Goal: Task Accomplishment & Management: Manage account settings

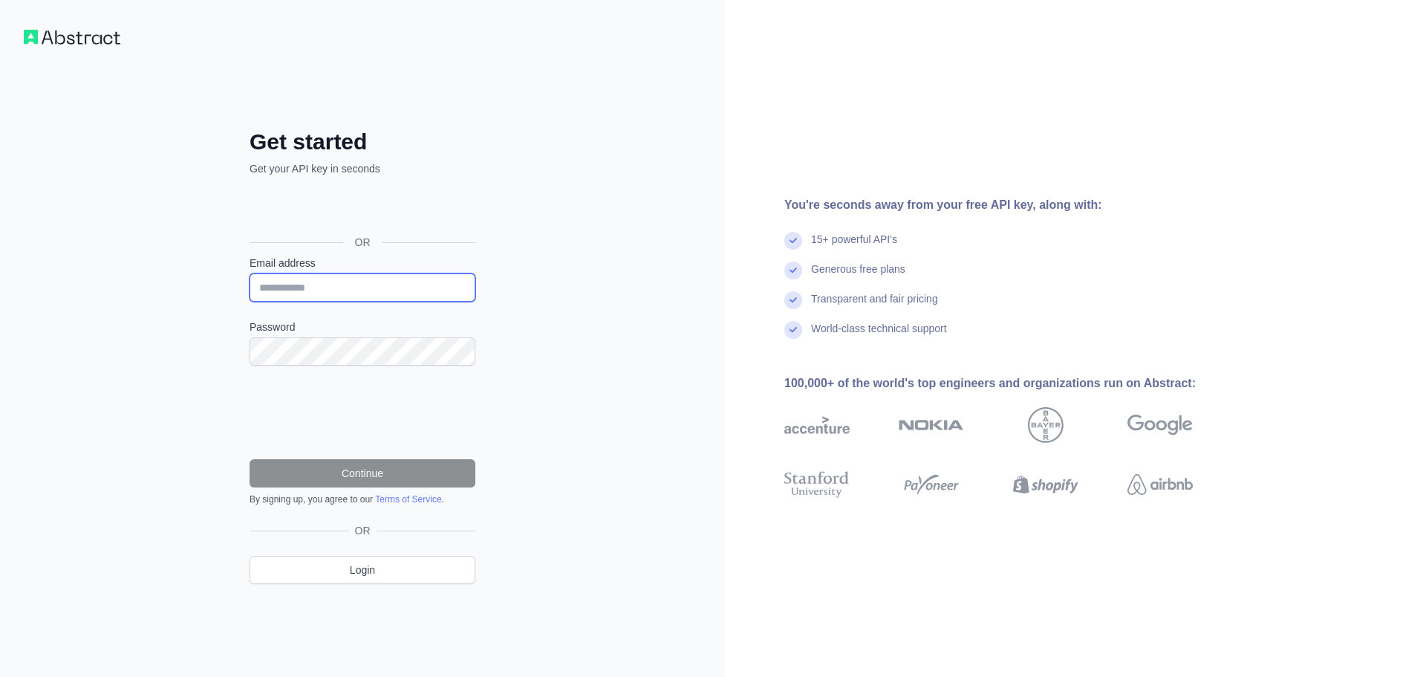
click at [285, 296] on input "Email address" at bounding box center [363, 287] width 226 height 28
type input "**********"
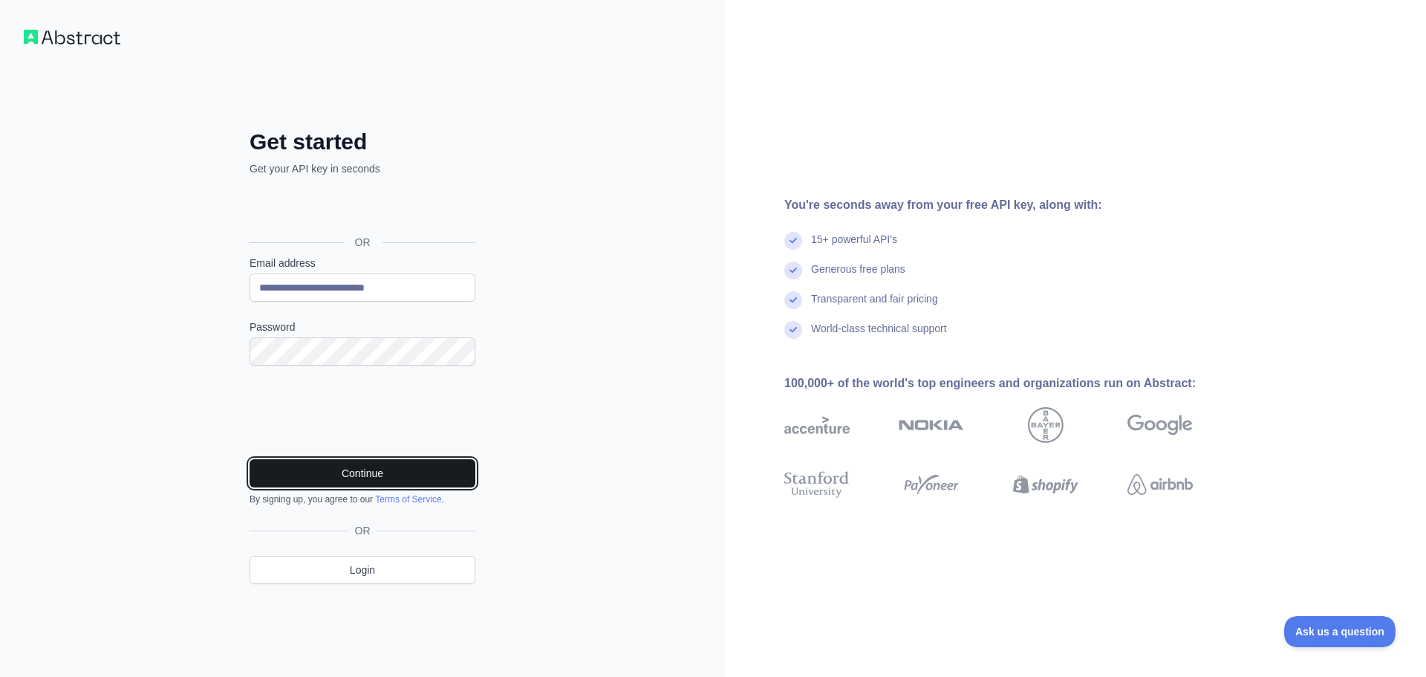
click at [400, 471] on button "Continue" at bounding box center [363, 473] width 226 height 28
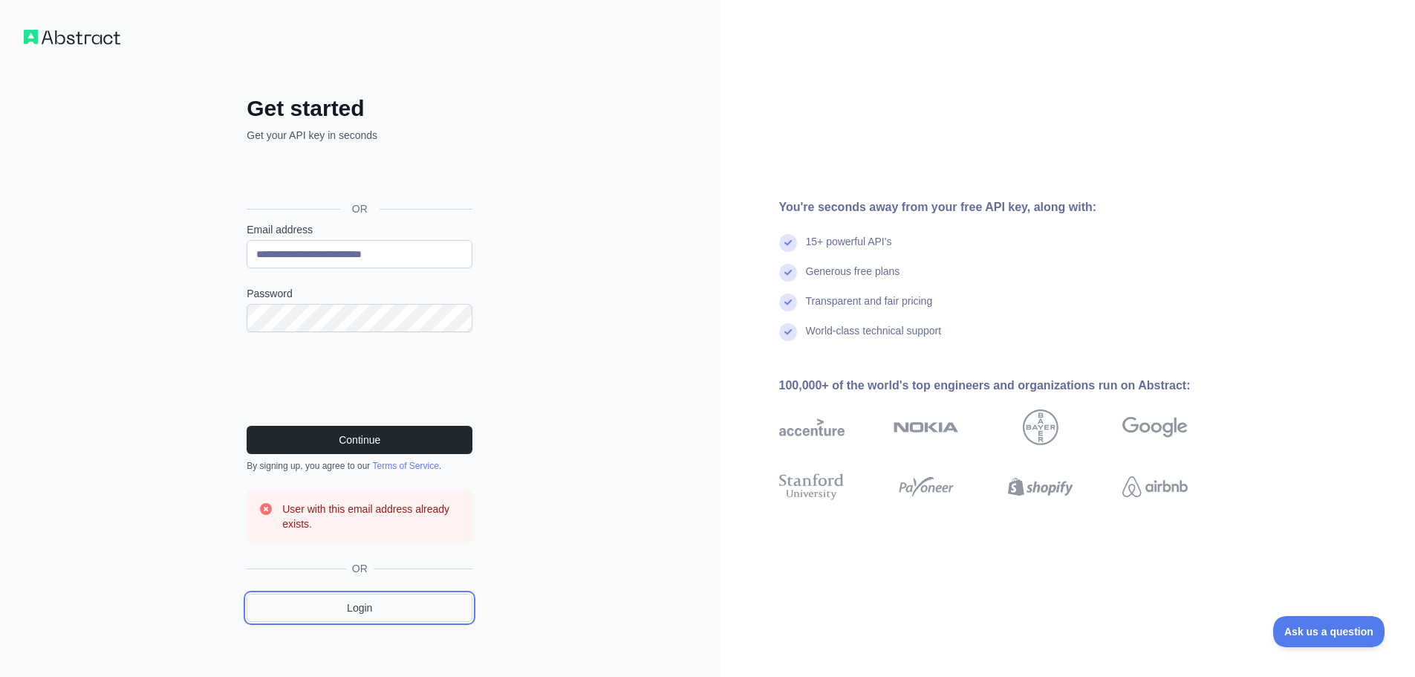
click at [337, 606] on link "Login" at bounding box center [360, 608] width 226 height 28
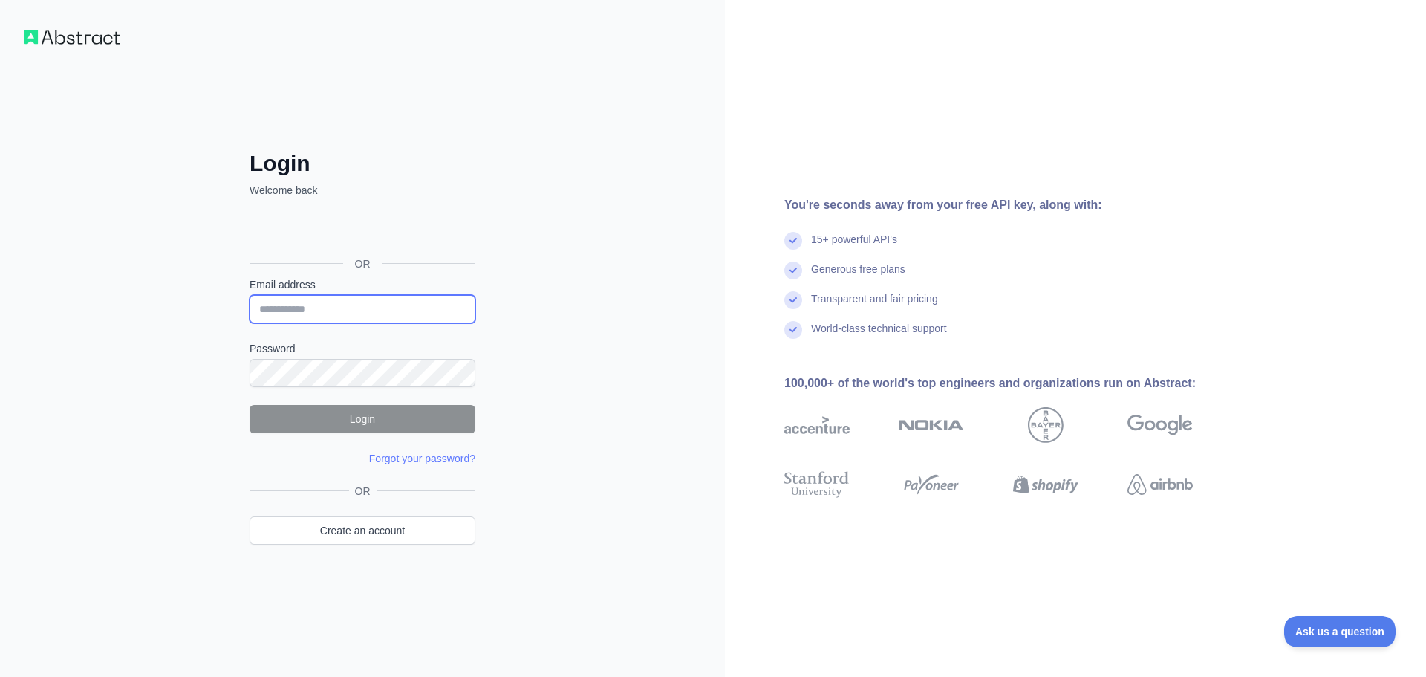
click at [344, 312] on input "Email address" at bounding box center [363, 309] width 226 height 28
type input "**********"
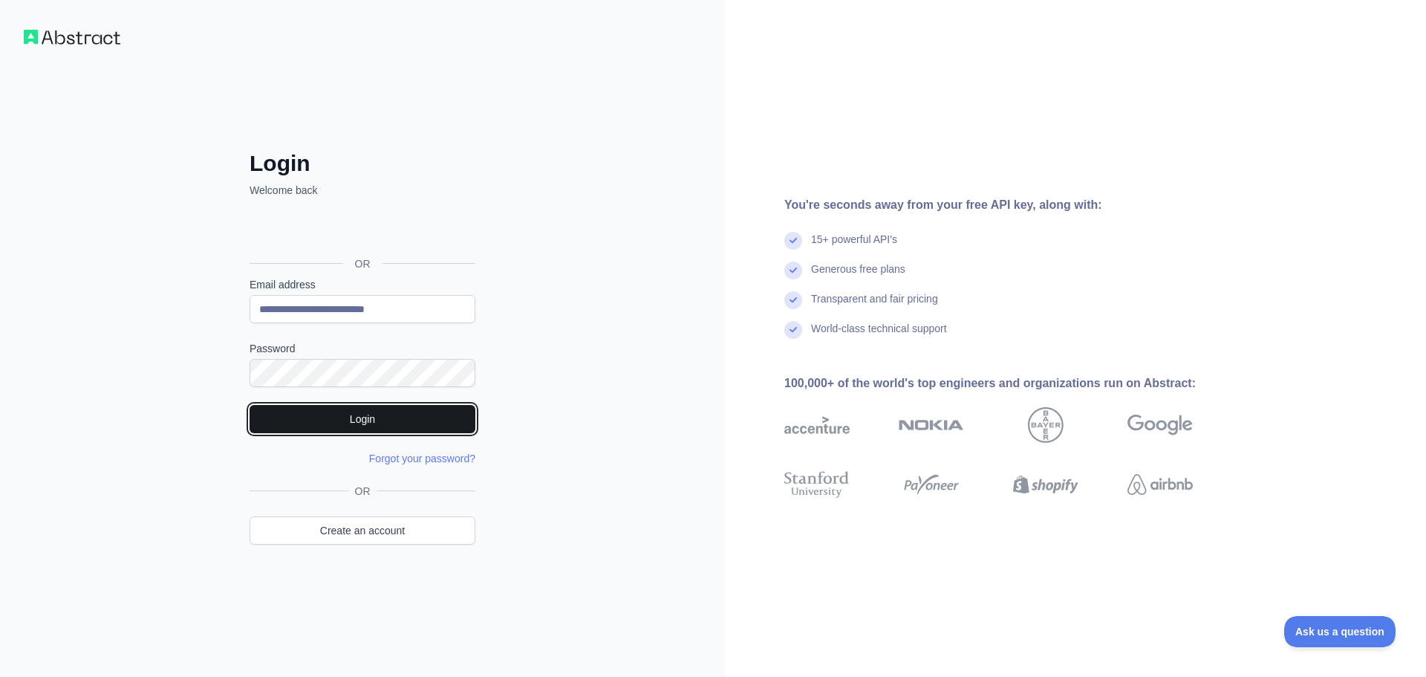
click at [302, 407] on button "Login" at bounding box center [363, 419] width 226 height 28
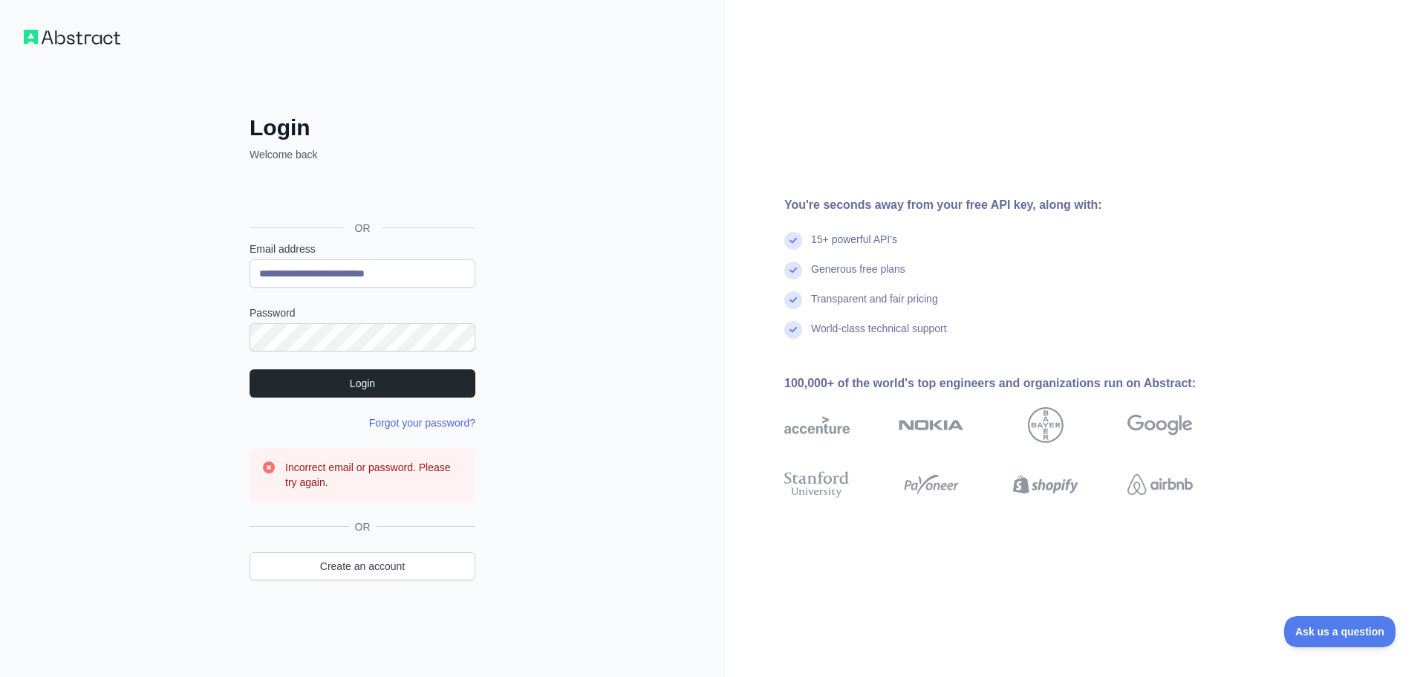
click at [414, 428] on link "Forgot your password?" at bounding box center [422, 423] width 106 height 12
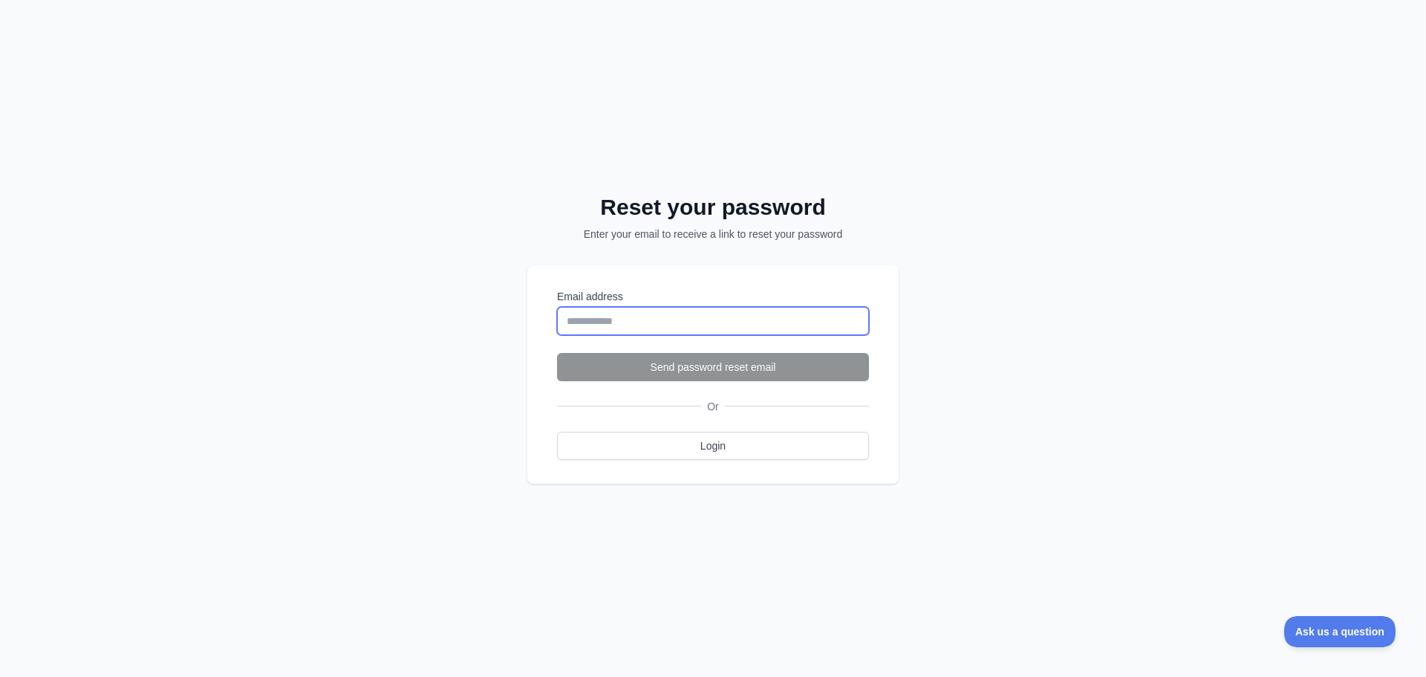
click at [704, 328] on input "Email address" at bounding box center [713, 321] width 312 height 28
type input "**********"
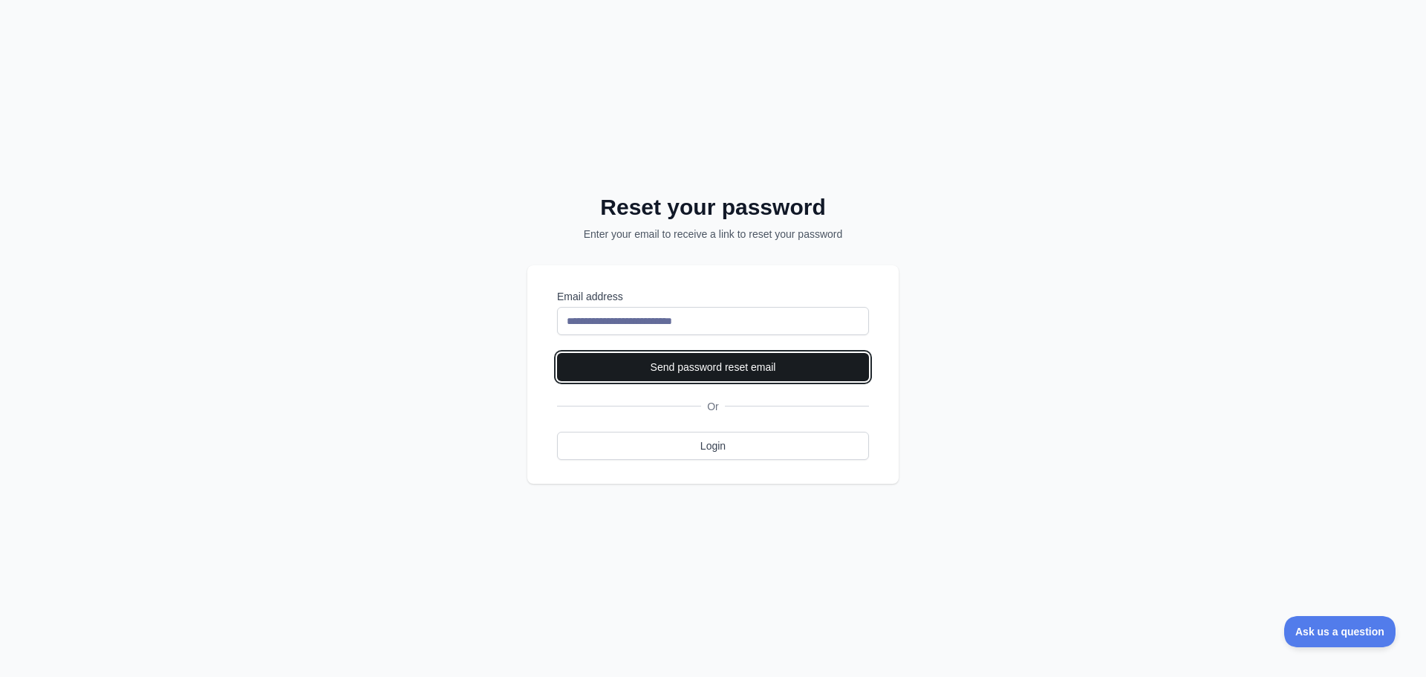
click at [684, 363] on button "Send password reset email" at bounding box center [713, 367] width 312 height 28
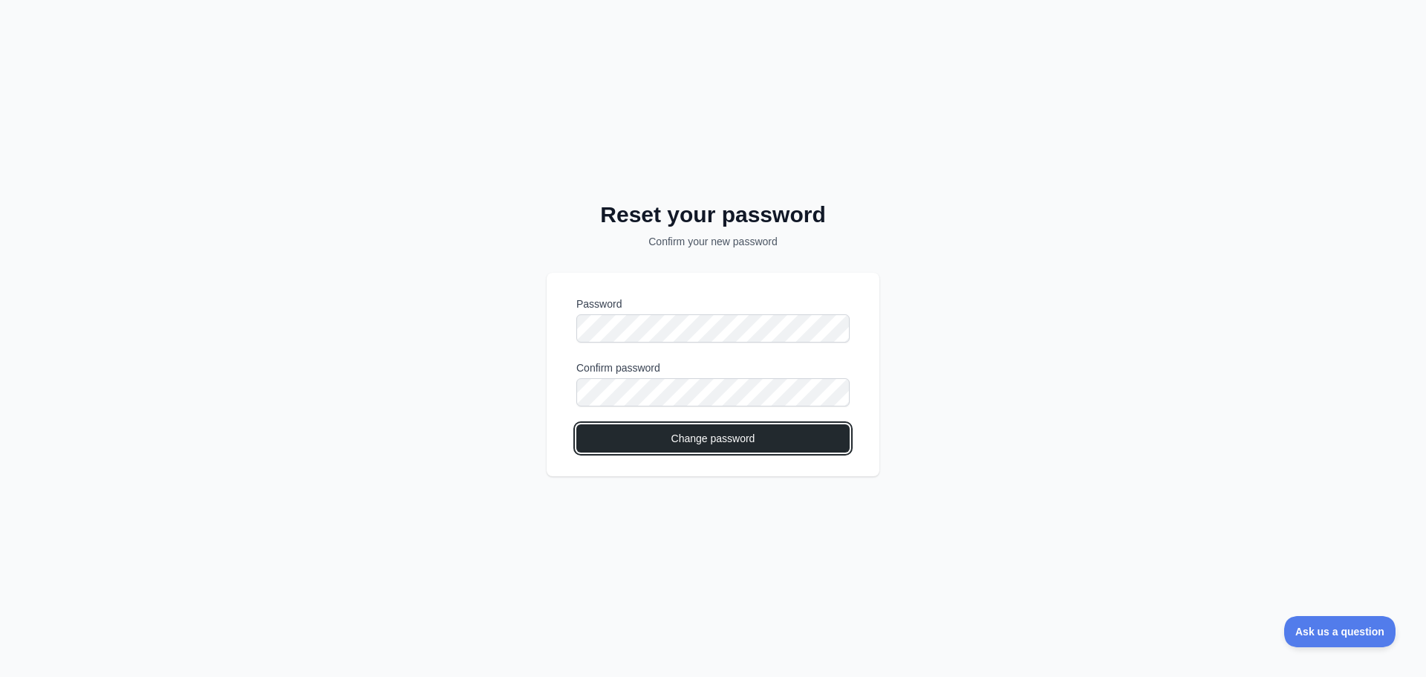
click at [672, 436] on button "Change password" at bounding box center [713, 438] width 273 height 28
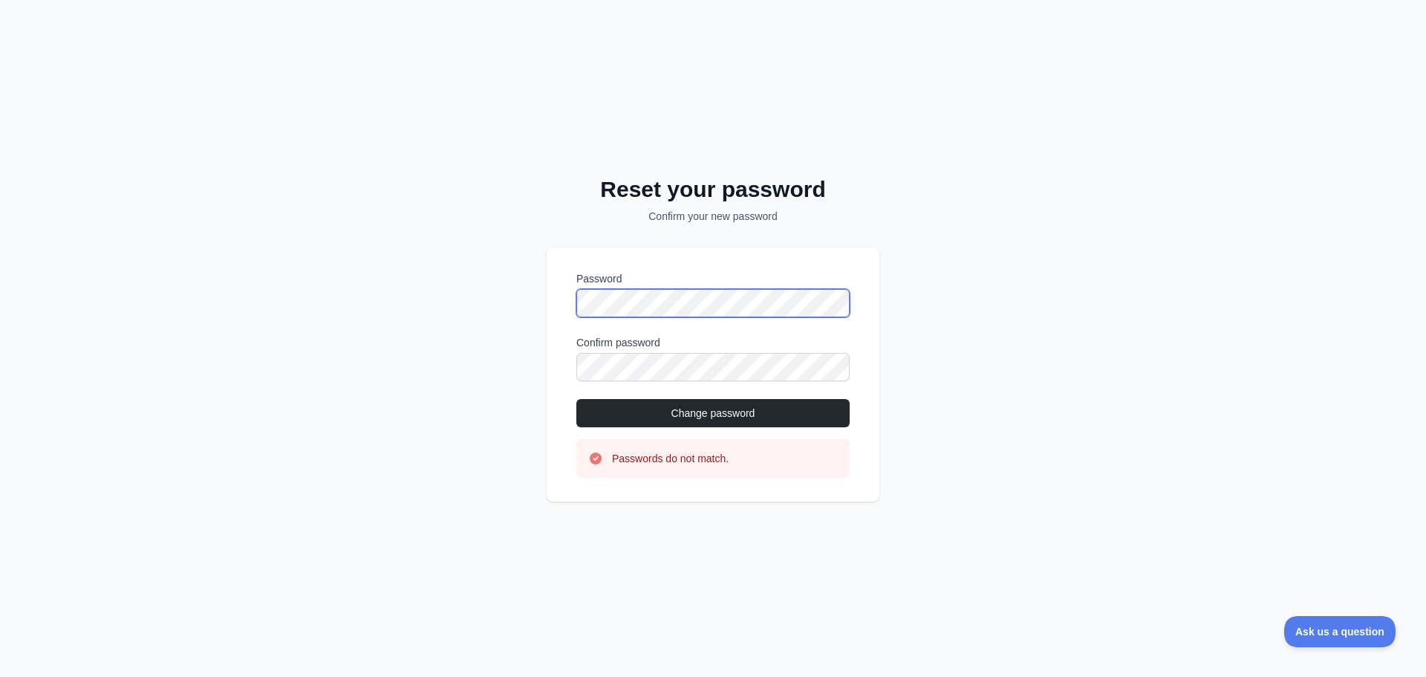
click at [490, 308] on div "Reset your password Confirm your new password Password Confirm password Change …" at bounding box center [713, 338] width 1426 height 677
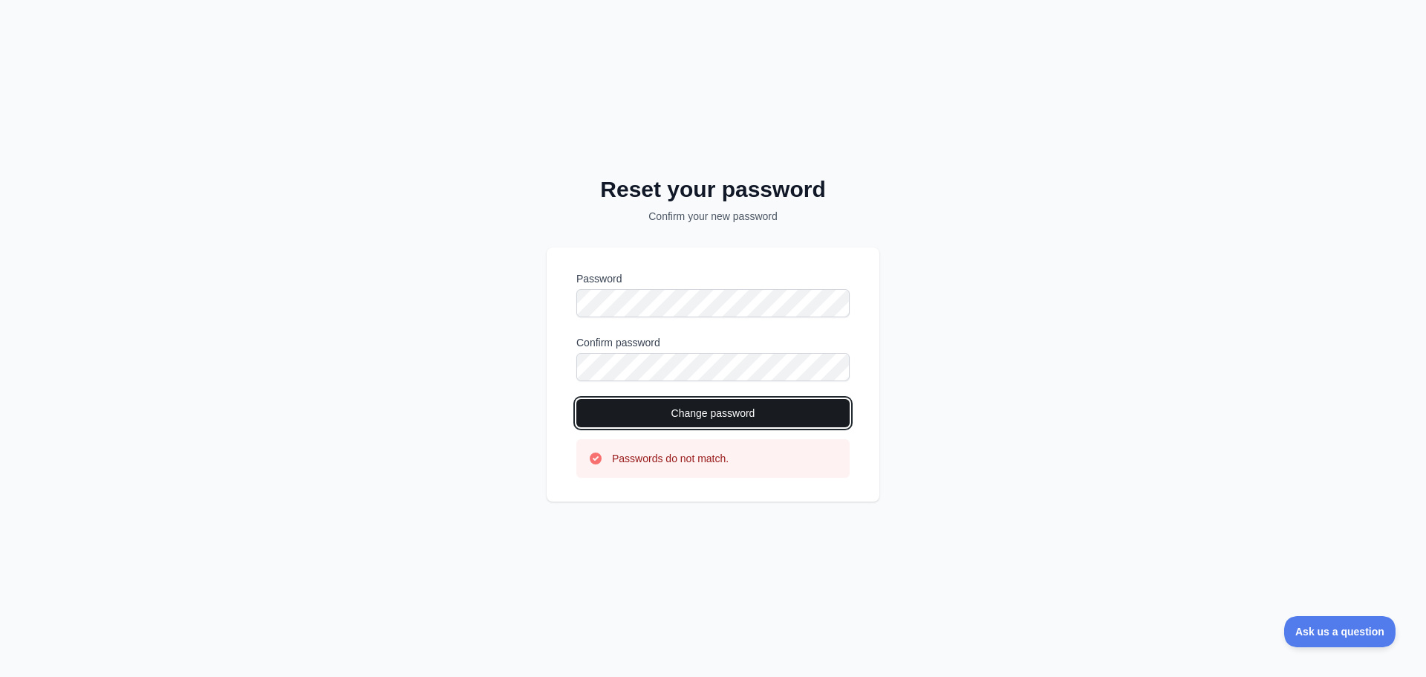
click at [620, 406] on button "Change password" at bounding box center [713, 413] width 273 height 28
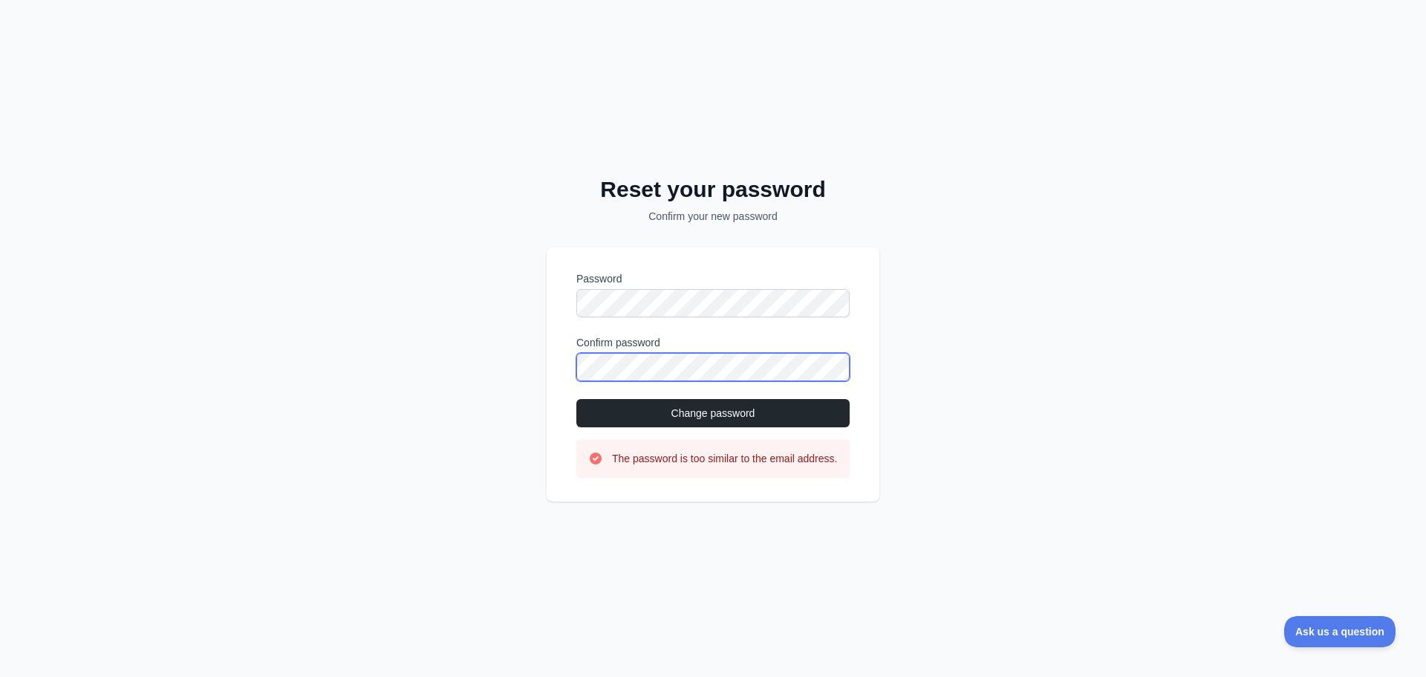
click at [556, 344] on div "Password Confirm password Change password The password is too similar to the em…" at bounding box center [713, 374] width 333 height 254
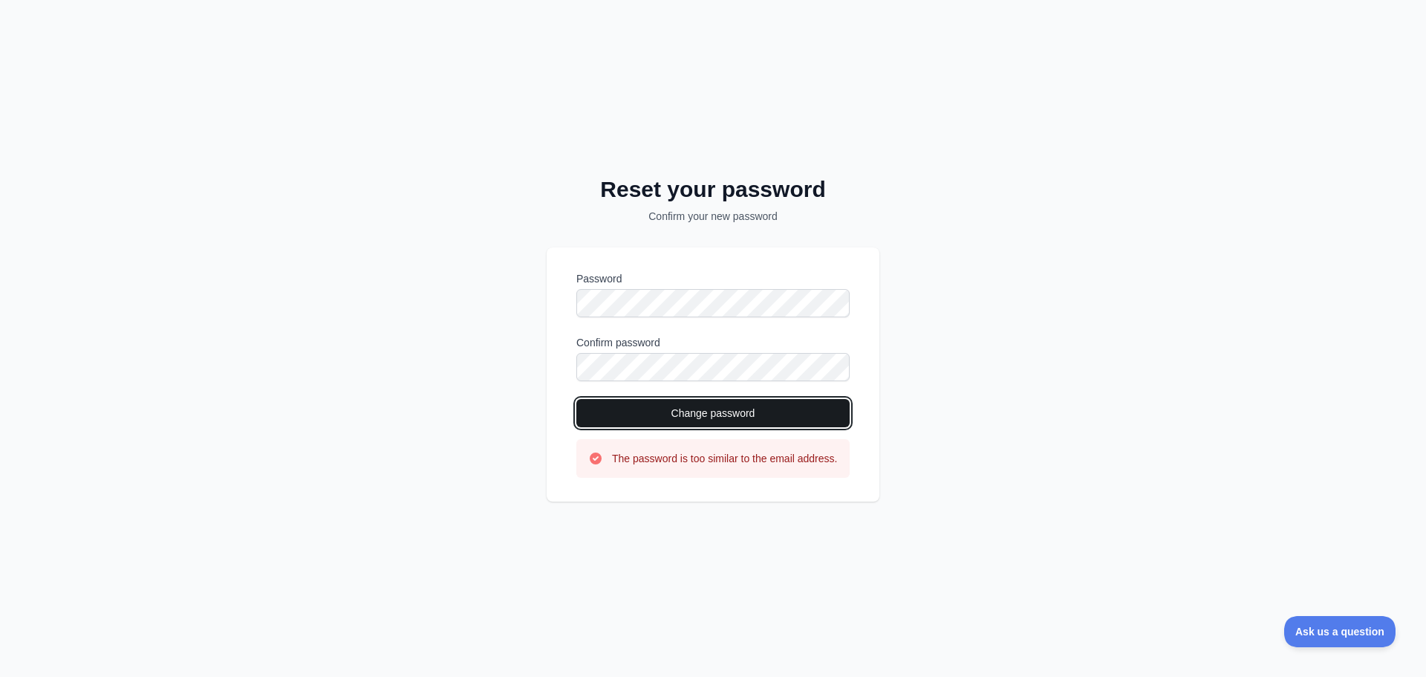
click at [630, 404] on button "Change password" at bounding box center [713, 413] width 273 height 28
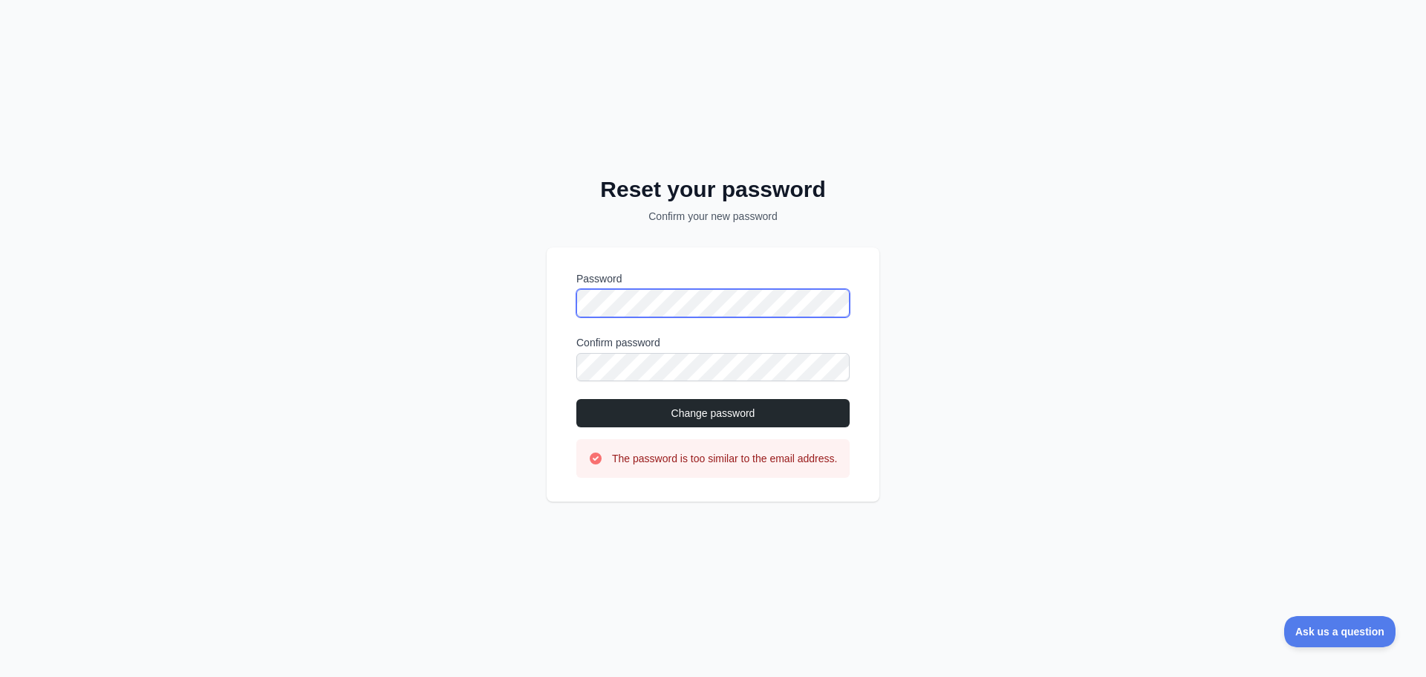
click at [502, 286] on div "Reset your password Confirm your new password Password Confirm password Change …" at bounding box center [713, 338] width 1426 height 677
click at [533, 361] on div "Reset your password Confirm your new password Password Confirm password Change …" at bounding box center [713, 338] width 1426 height 677
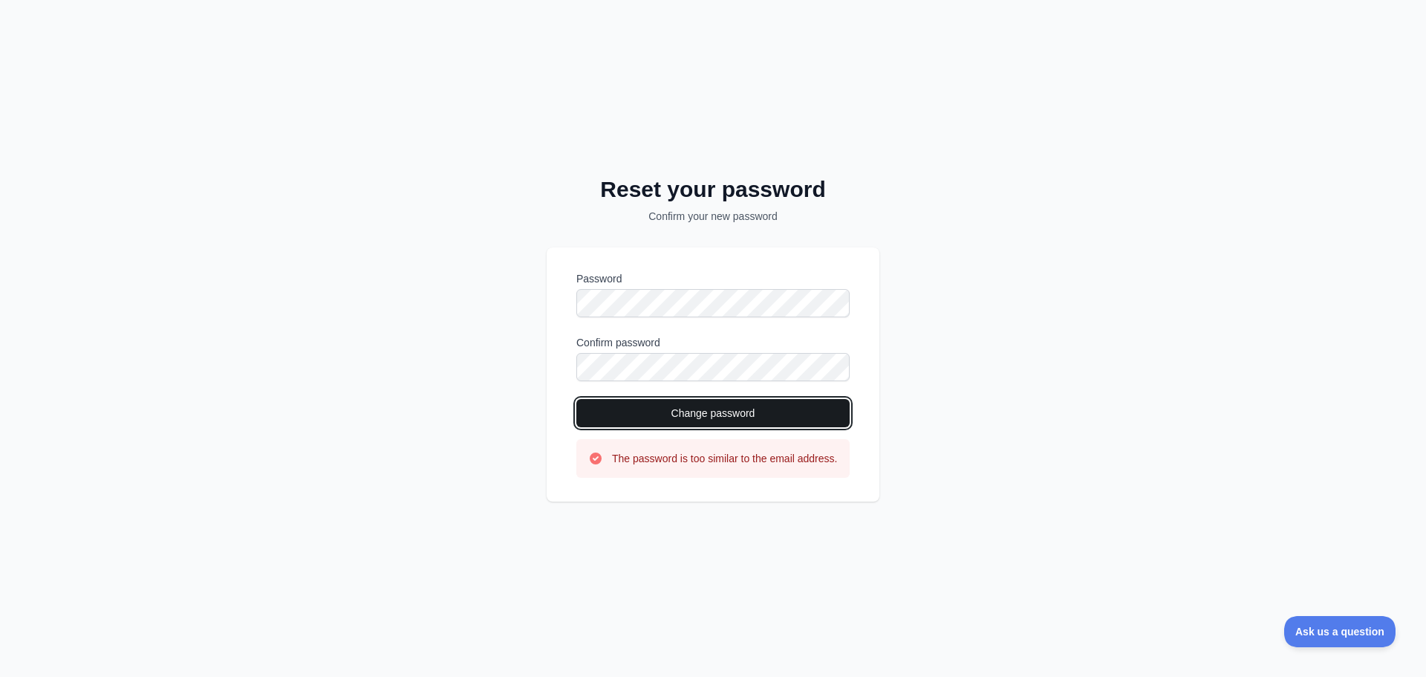
click at [656, 399] on button "Change password" at bounding box center [713, 413] width 273 height 28
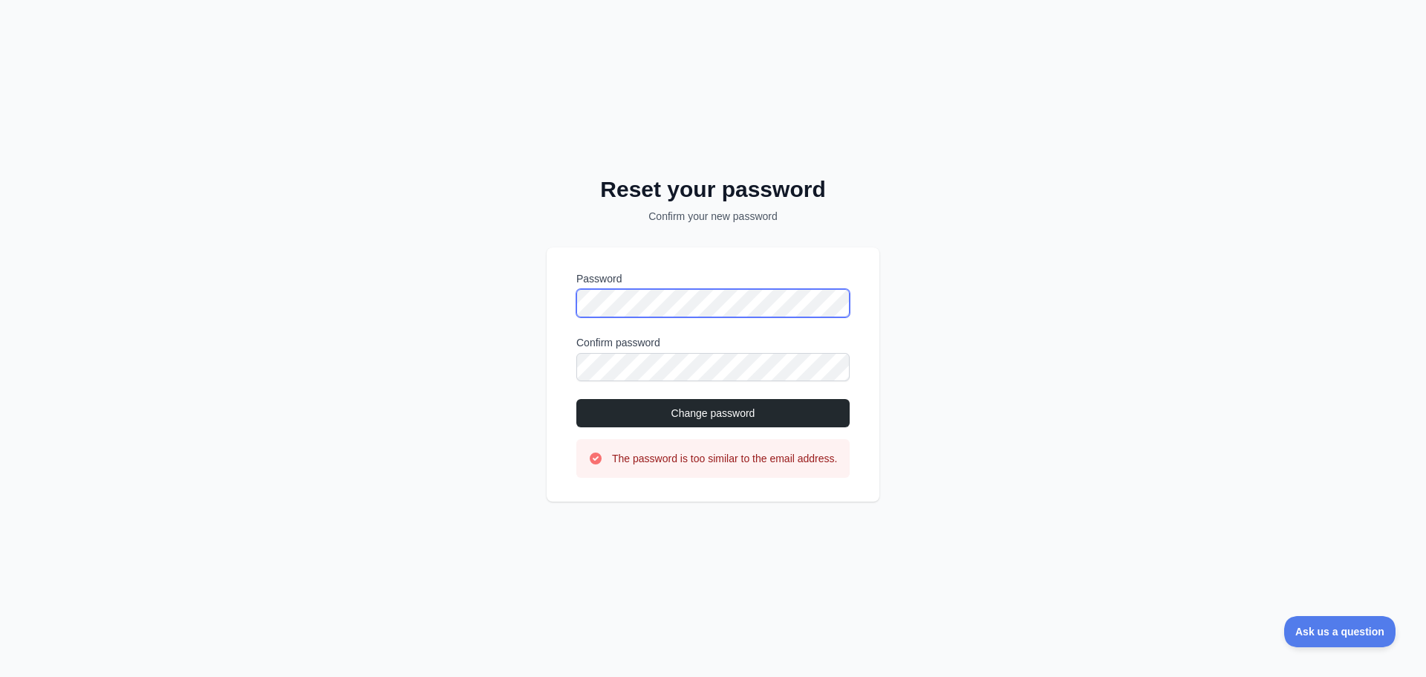
click at [519, 301] on div "Reset your password Confirm your new password Password Confirm password Change …" at bounding box center [713, 338] width 1426 height 677
click at [415, 382] on div "Reset your password Confirm your new password Password Confirm password Change …" at bounding box center [713, 338] width 1426 height 677
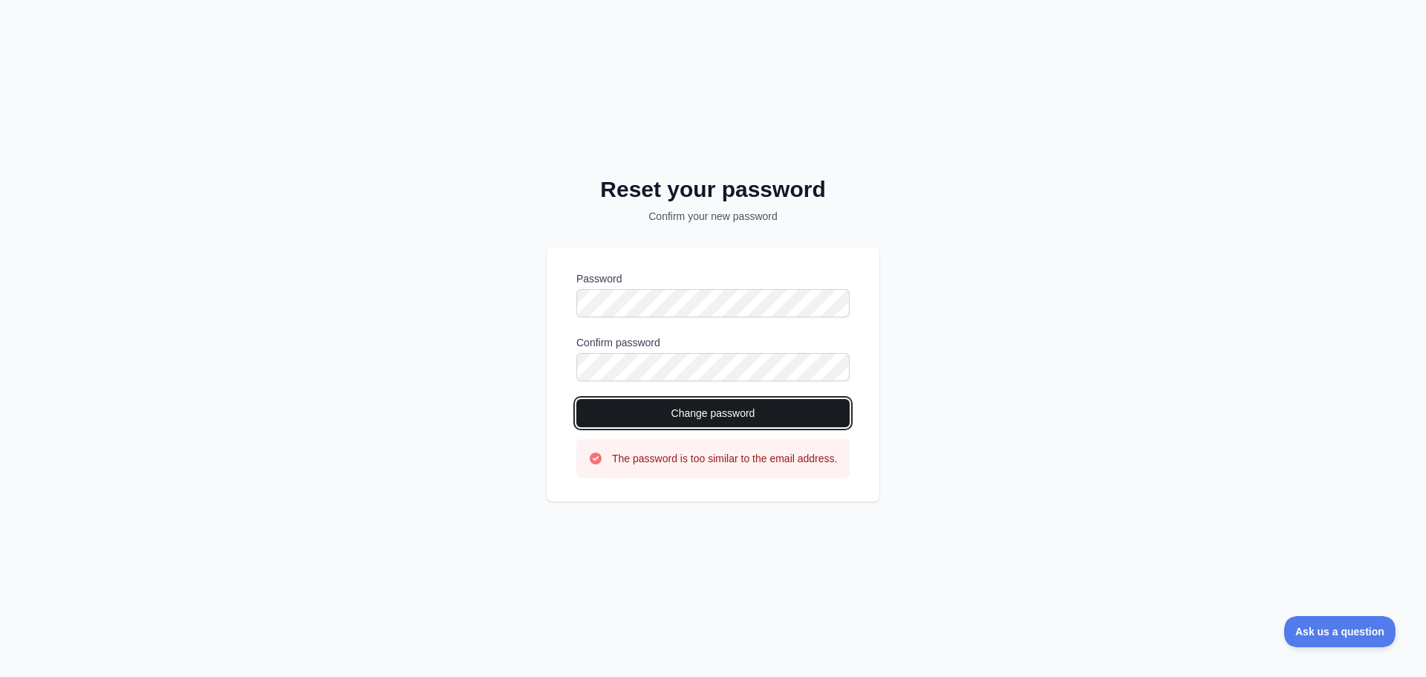
click at [633, 400] on button "Change password" at bounding box center [713, 413] width 273 height 28
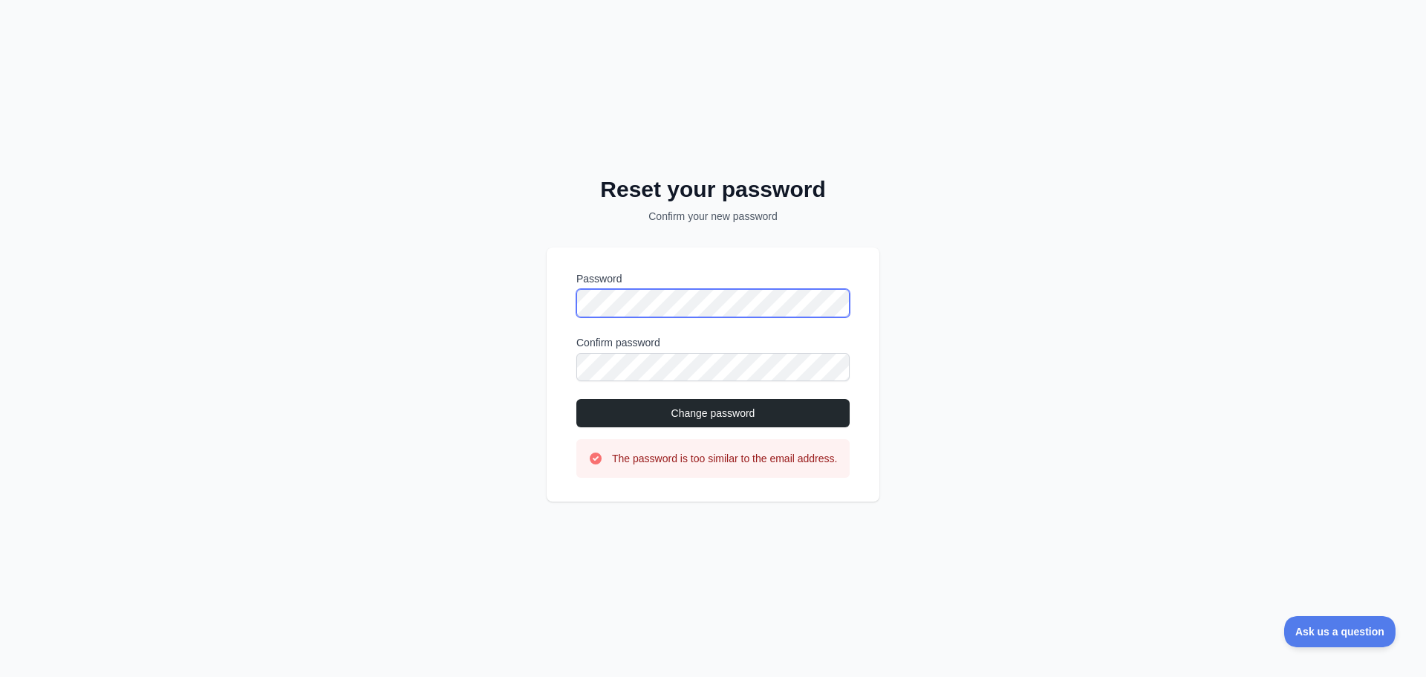
click at [531, 295] on div "Reset your password Confirm your new password Password Confirm password Change …" at bounding box center [713, 338] width 1426 height 677
click at [475, 371] on div "Reset your password Confirm your new password Password Confirm password Change …" at bounding box center [713, 338] width 1426 height 677
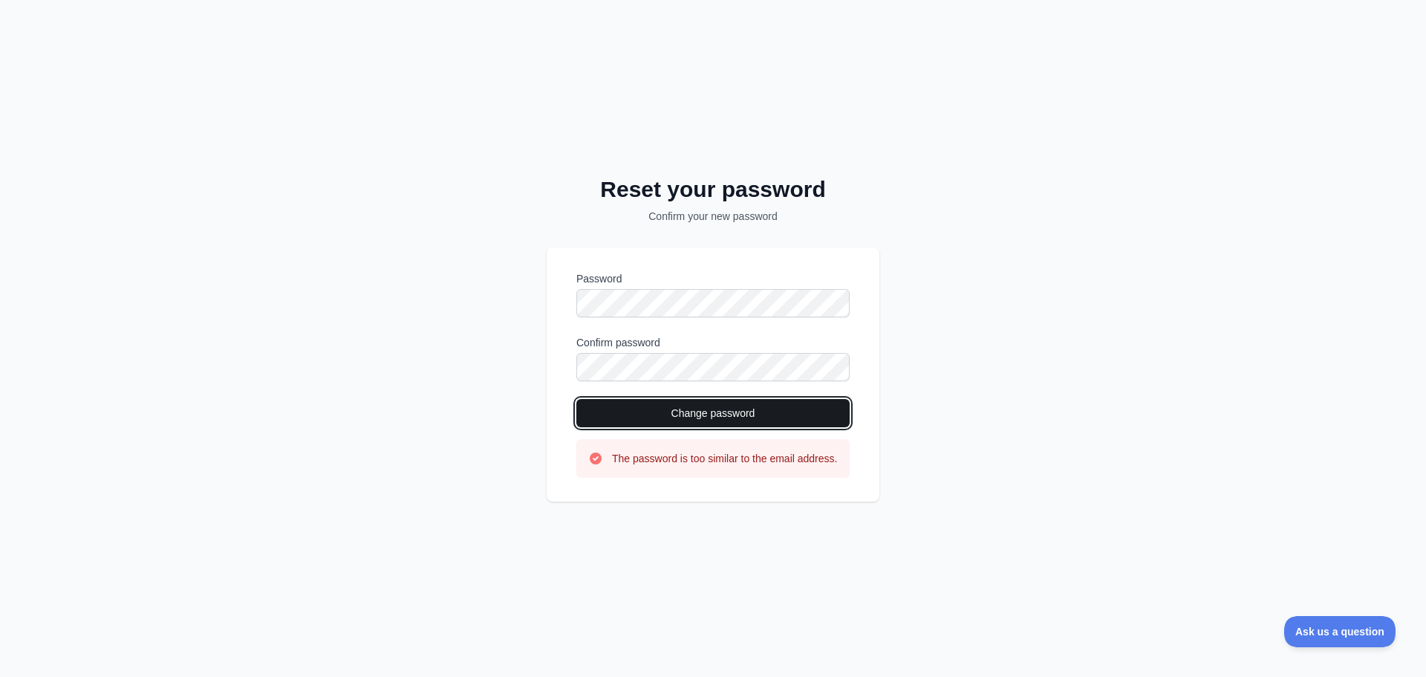
click at [695, 407] on button "Change password" at bounding box center [713, 413] width 273 height 28
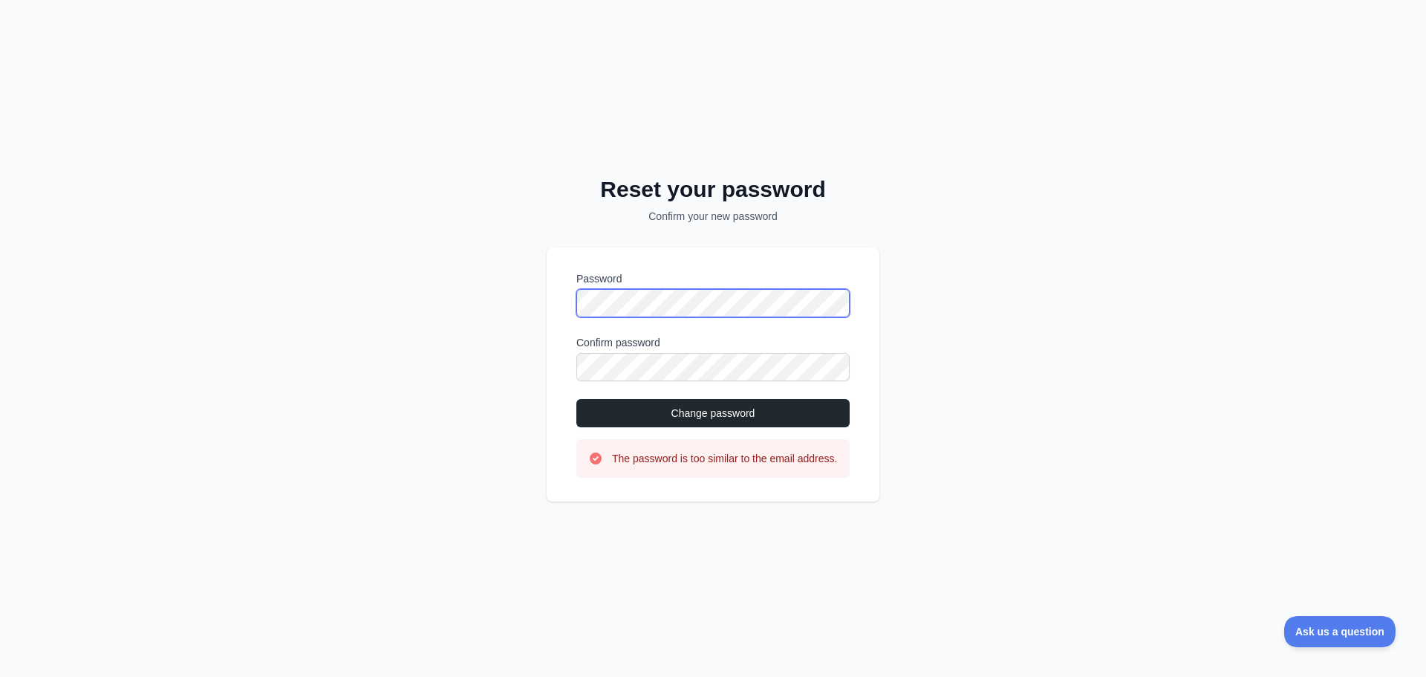
click at [511, 303] on div "Reset your password Confirm your new password Password Confirm password Change …" at bounding box center [713, 338] width 1426 height 677
click at [438, 385] on div "Reset your password Confirm your new password Password Confirm password Change …" at bounding box center [713, 338] width 1426 height 677
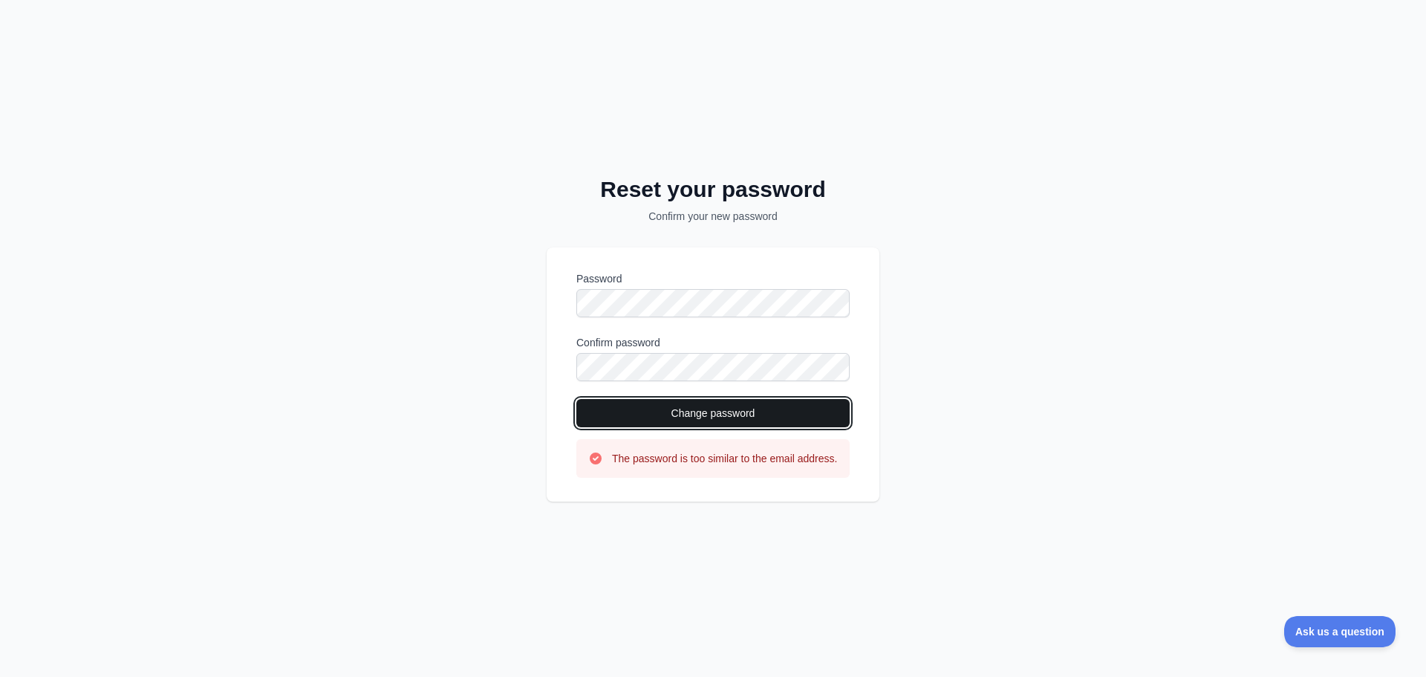
click at [630, 412] on button "Change password" at bounding box center [713, 413] width 273 height 28
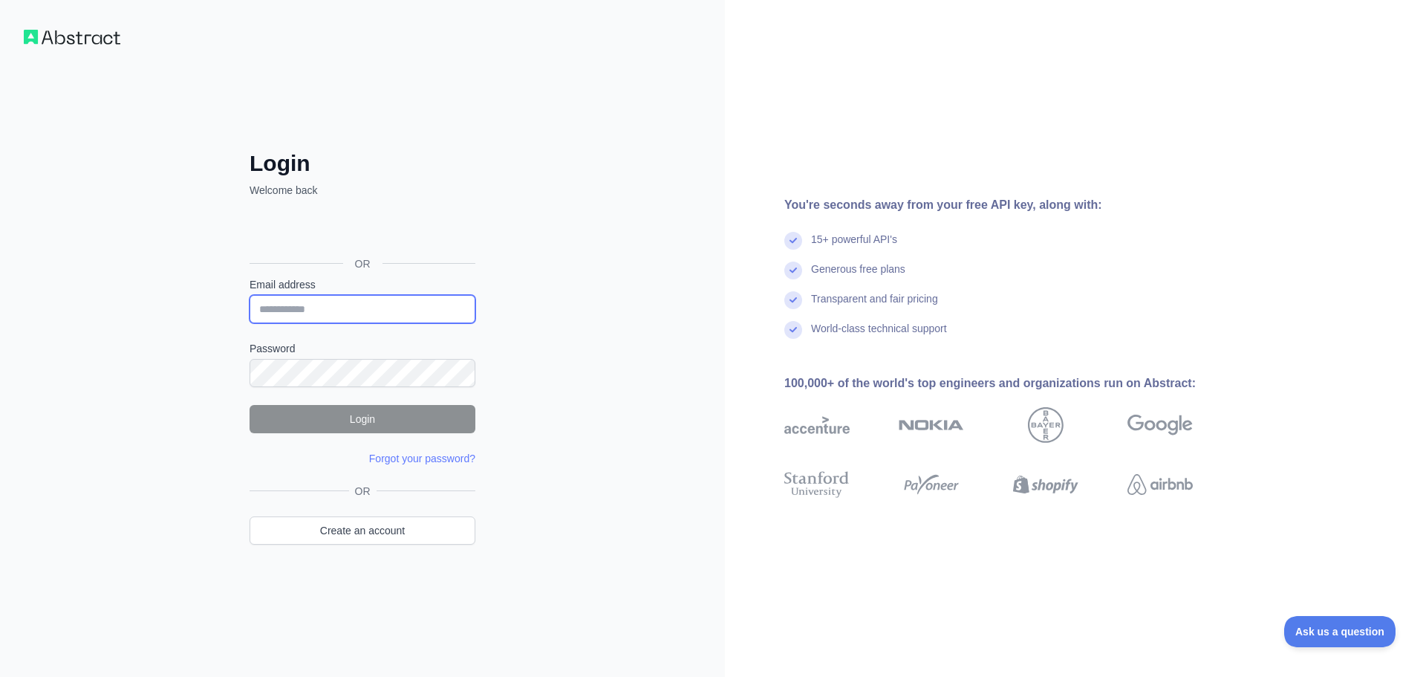
click at [290, 311] on input "Email address" at bounding box center [363, 309] width 226 height 28
type input "**********"
click at [290, 389] on form "**********" at bounding box center [363, 371] width 226 height 189
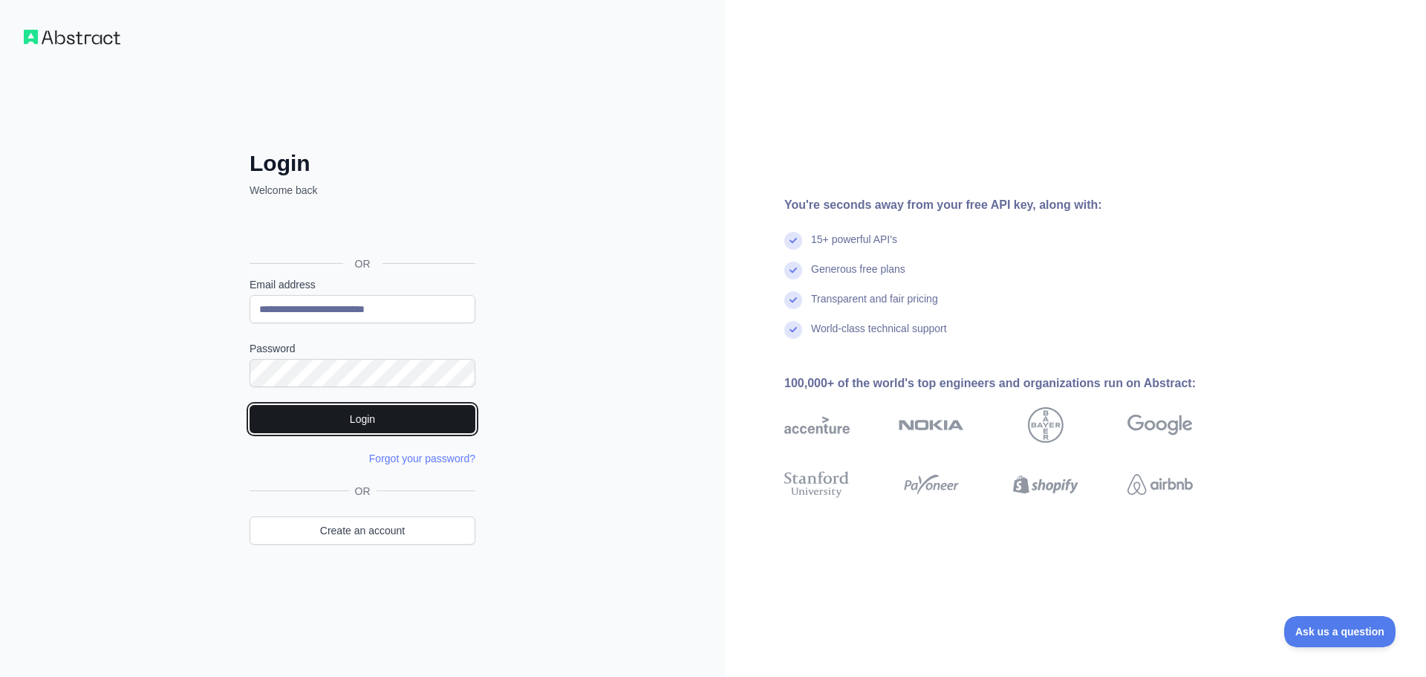
click at [306, 418] on button "Login" at bounding box center [363, 419] width 226 height 28
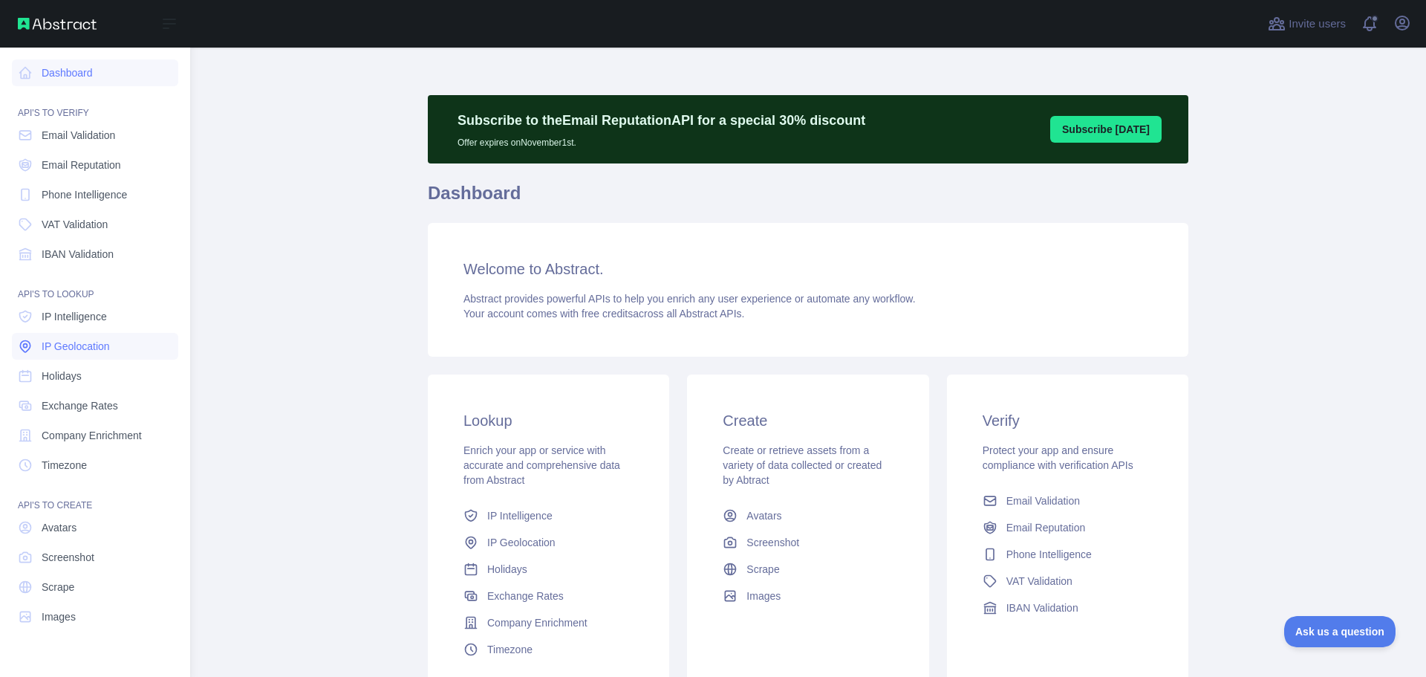
click at [72, 349] on span "IP Geolocation" at bounding box center [76, 346] width 68 height 15
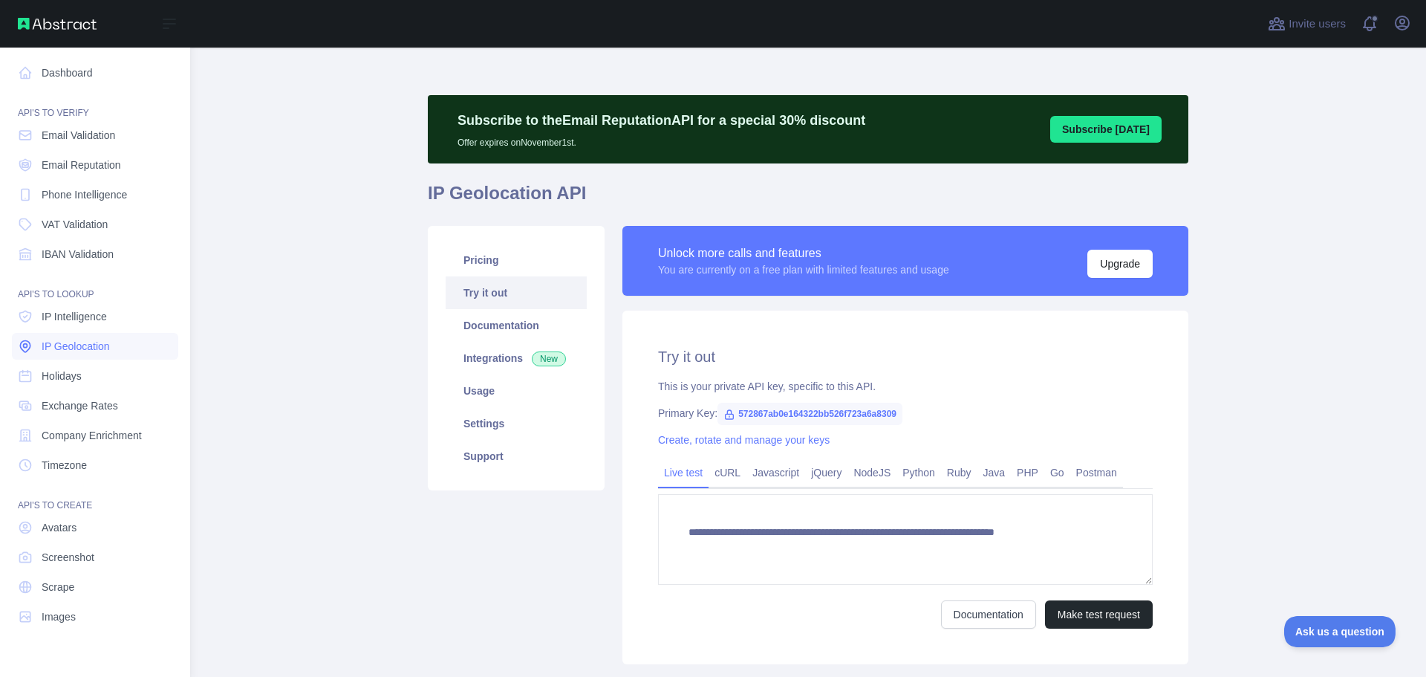
type textarea "**********"
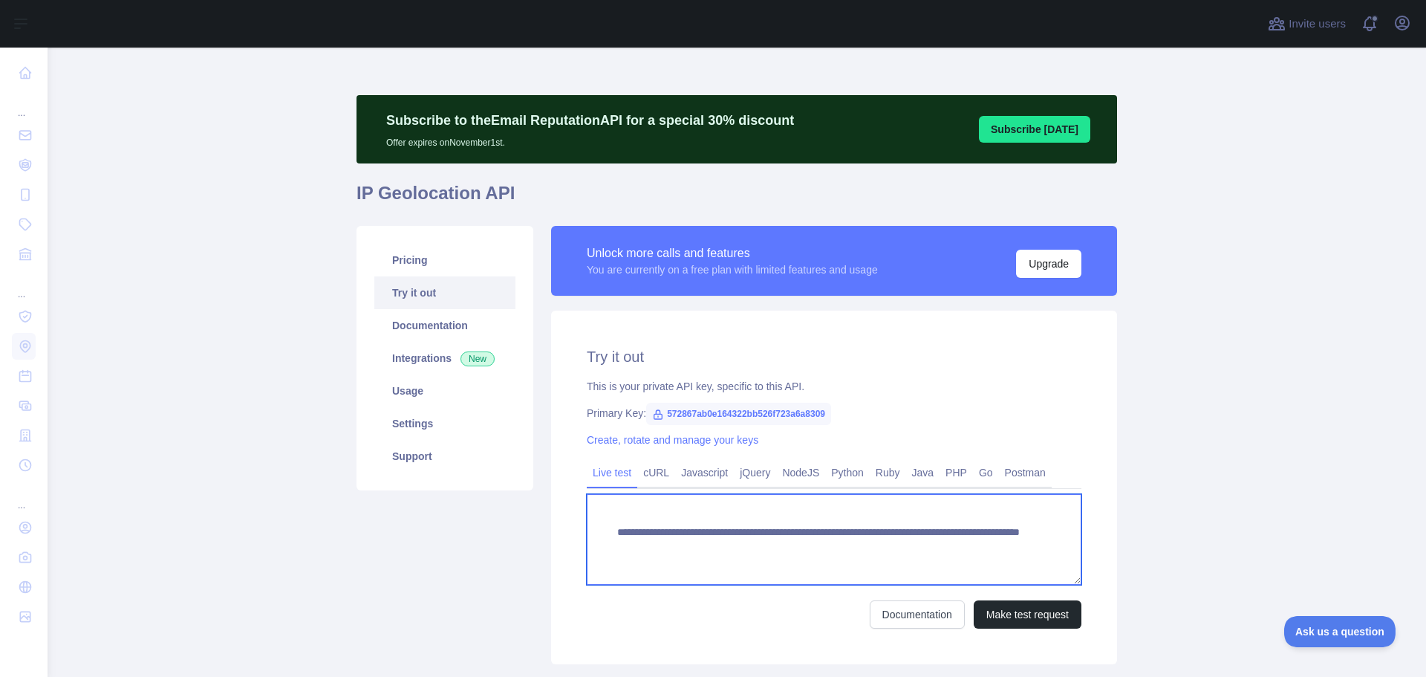
drag, startPoint x: 964, startPoint y: 558, endPoint x: 582, endPoint y: 513, distance: 385.2
click at [587, 513] on textarea "**********" at bounding box center [834, 539] width 495 height 91
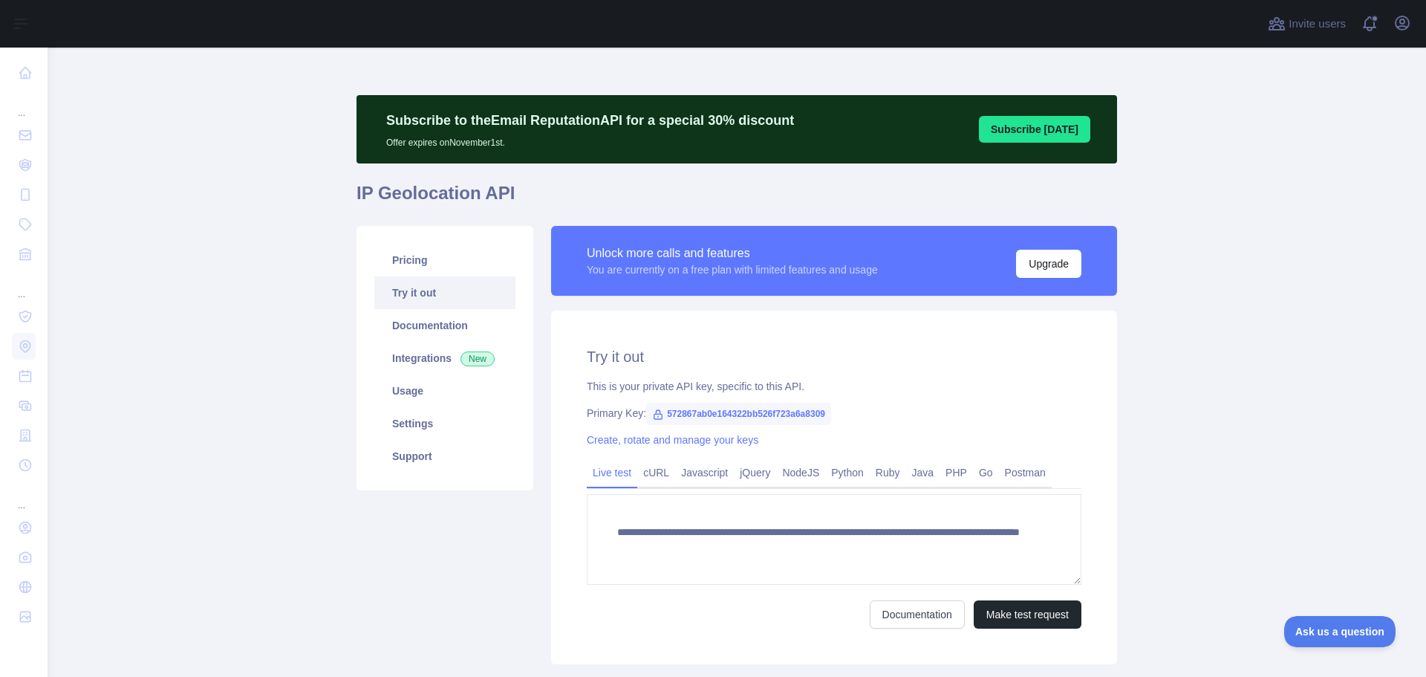
click at [220, 481] on main "**********" at bounding box center [737, 362] width 1379 height 629
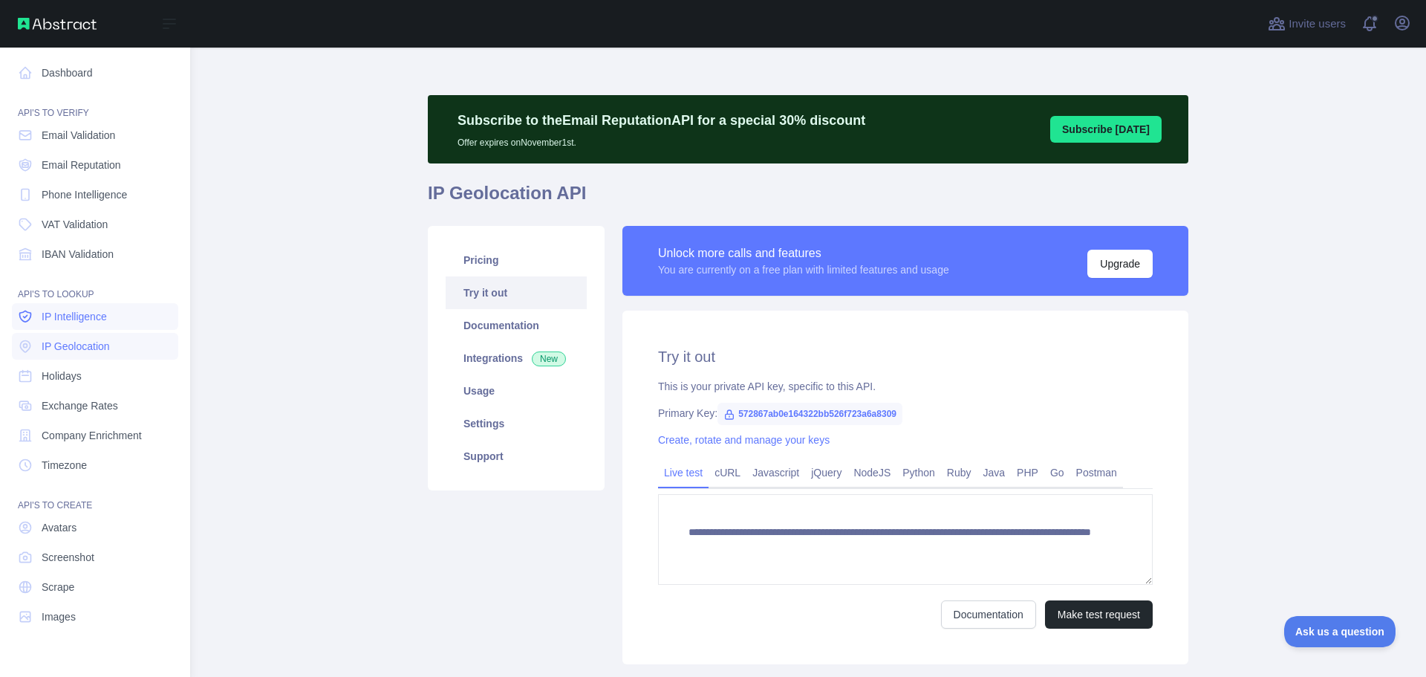
click at [88, 325] on link "IP Intelligence" at bounding box center [95, 316] width 166 height 27
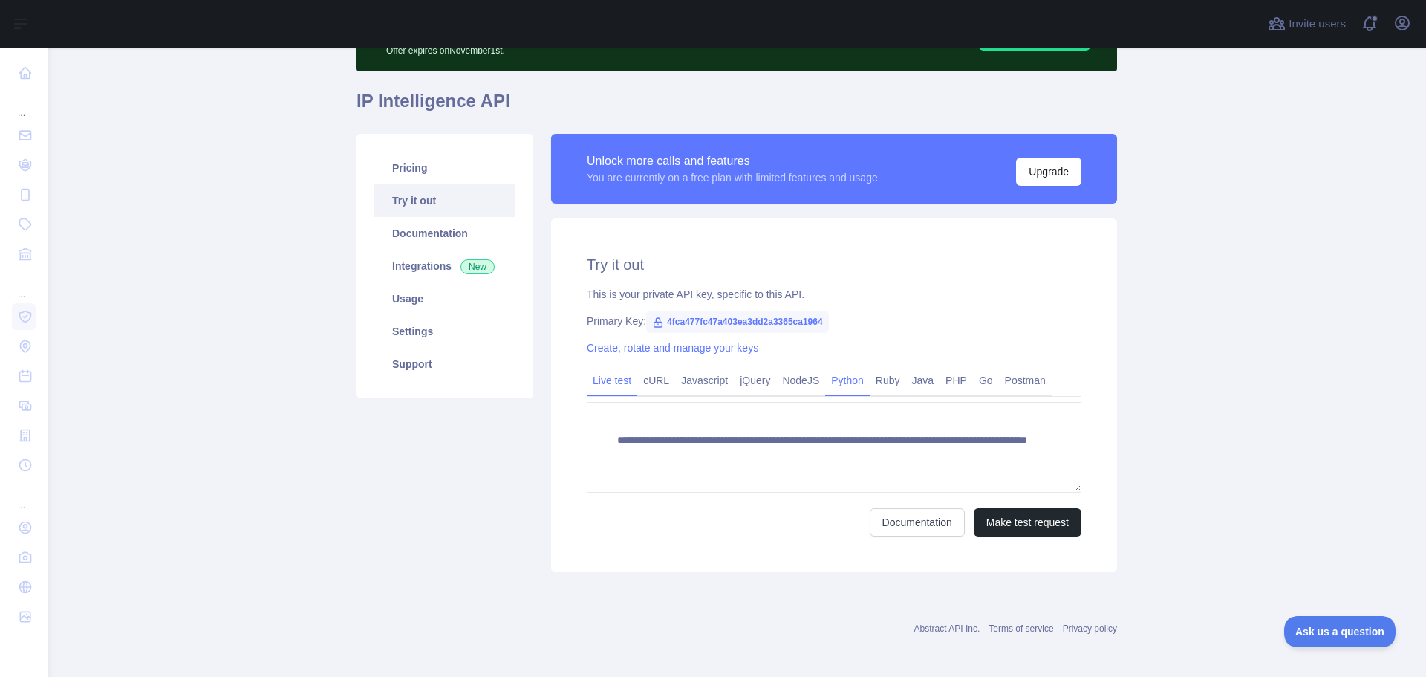
scroll to position [97, 0]
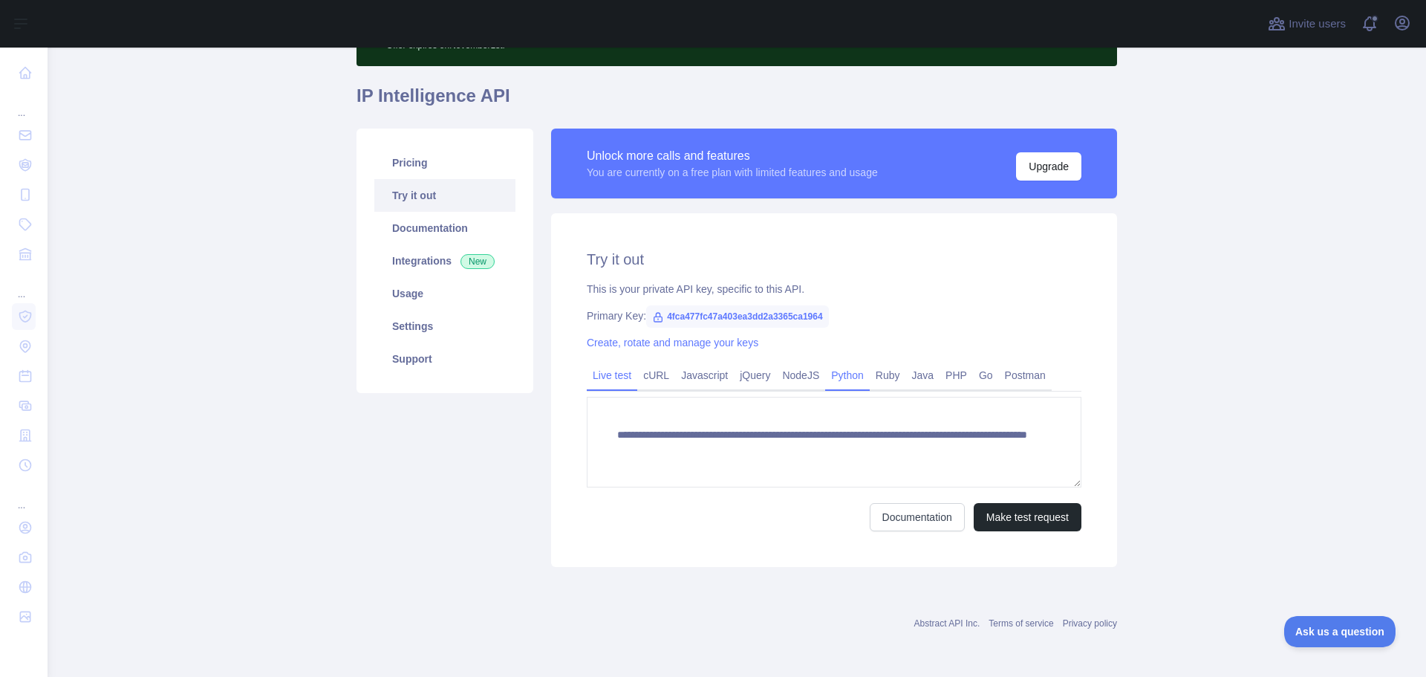
click at [839, 371] on link "Python" at bounding box center [847, 375] width 45 height 24
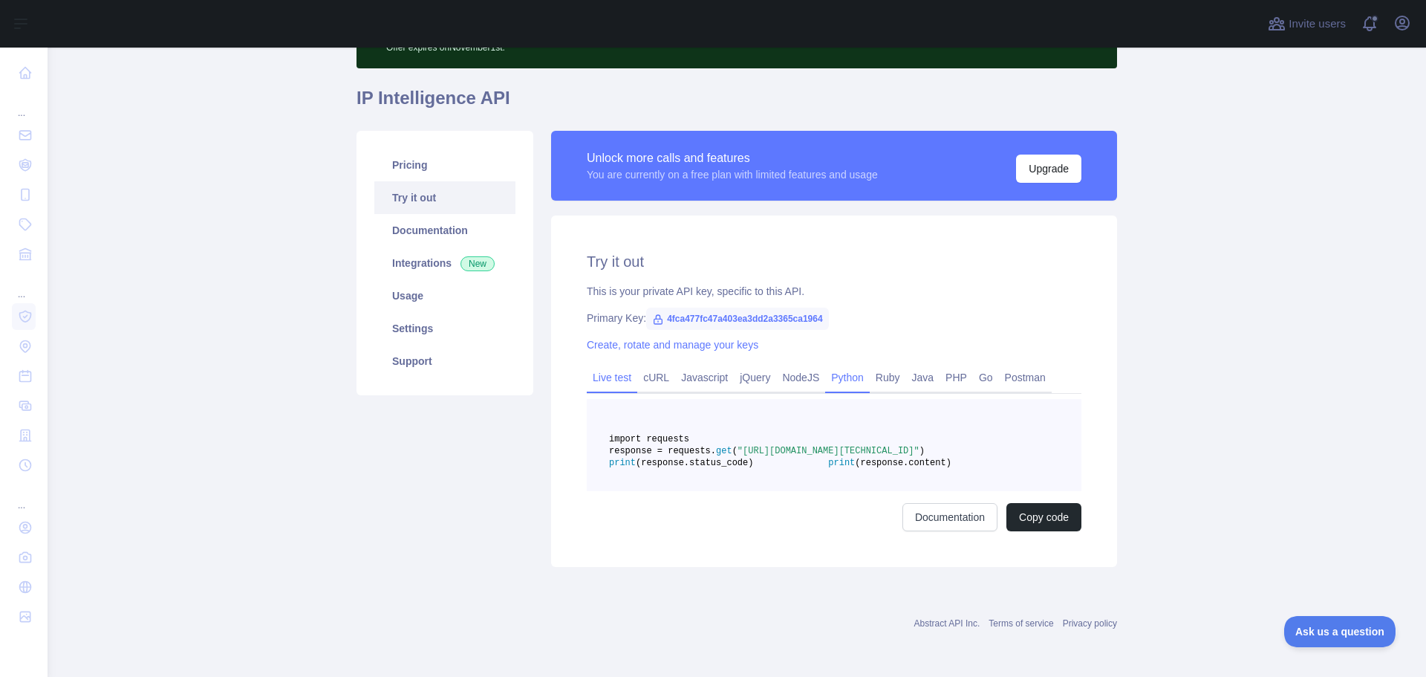
click at [591, 368] on link "Live test" at bounding box center [612, 378] width 51 height 24
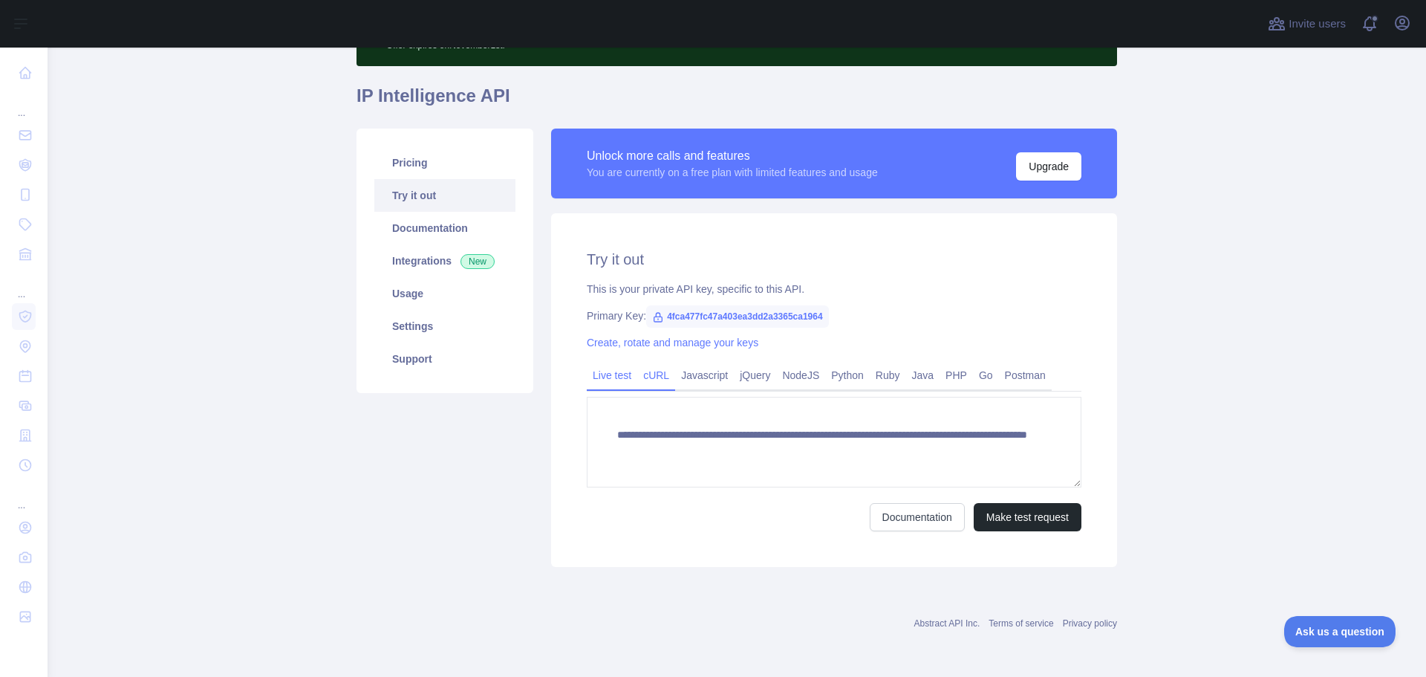
click at [642, 376] on link "cURL" at bounding box center [656, 375] width 38 height 24
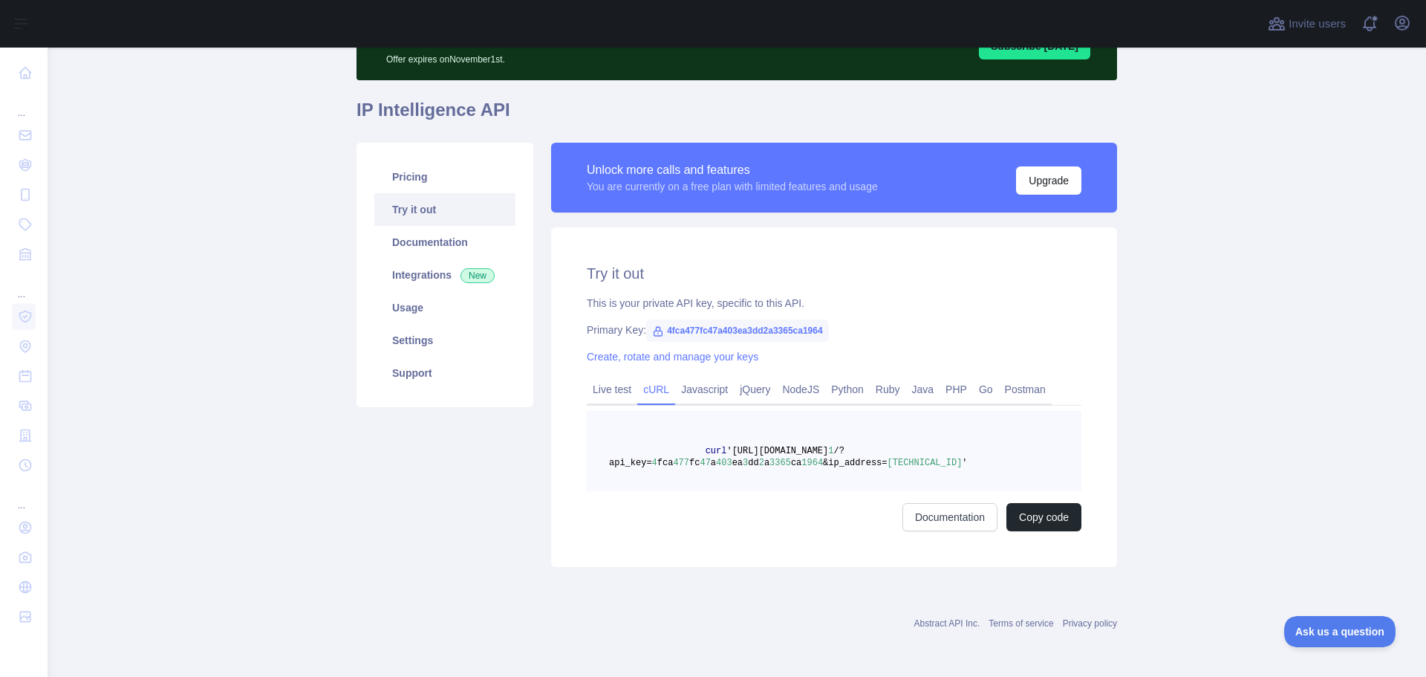
scroll to position [83, 0]
drag, startPoint x: 937, startPoint y: 460, endPoint x: 688, endPoint y: 449, distance: 249.1
click at [688, 449] on pre "curl 'https://ip-intelligence.abstractapi.com/v 1 /?api_key= 4 fca 477 fc 47 a …" at bounding box center [834, 451] width 495 height 80
copy span "curl 'https://ip-intelligence.abstractapi.com/v 1 /?api_key= 4 fca 477 fc 47 a …"
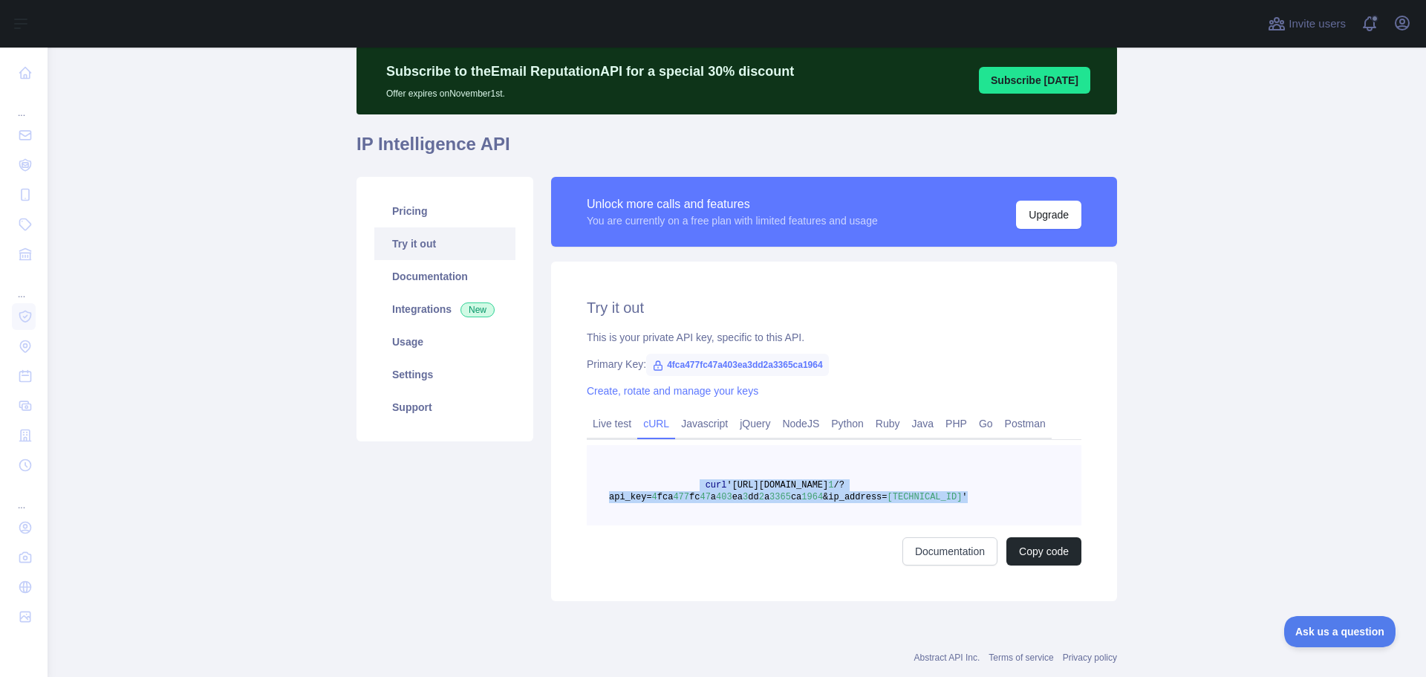
scroll to position [0, 0]
